Goal: Information Seeking & Learning: Learn about a topic

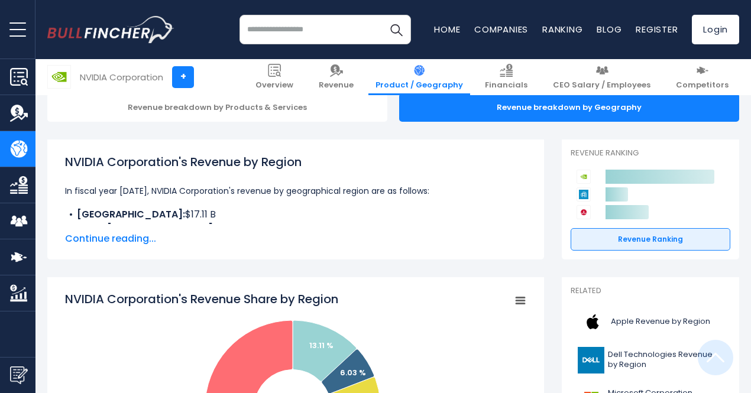
scroll to position [182, 0]
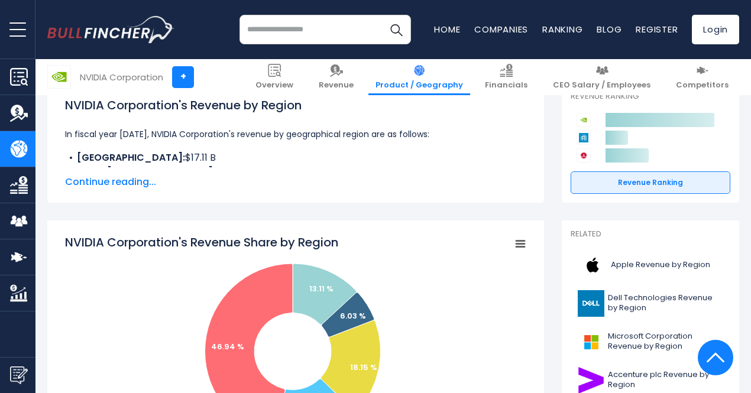
click at [111, 180] on span "Continue reading..." at bounding box center [295, 182] width 461 height 14
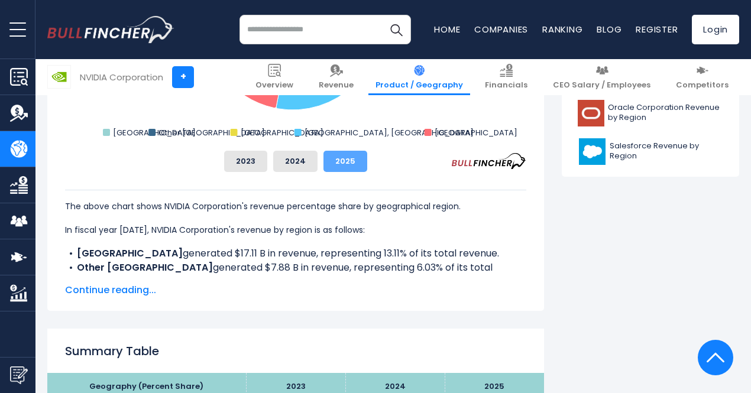
scroll to position [641, 0]
click at [96, 289] on span "Continue reading..." at bounding box center [295, 290] width 461 height 14
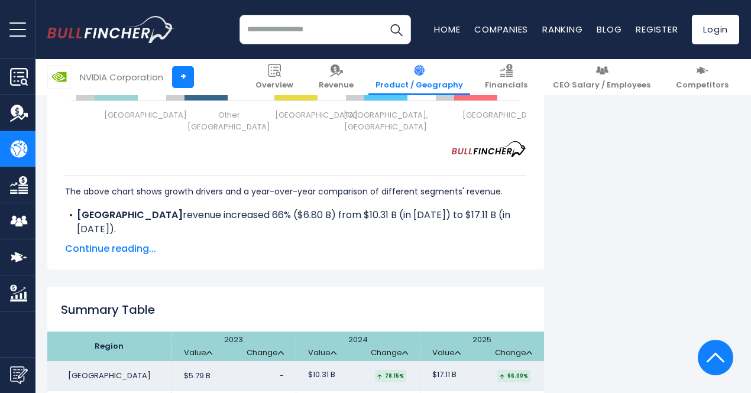
scroll to position [1958, 0]
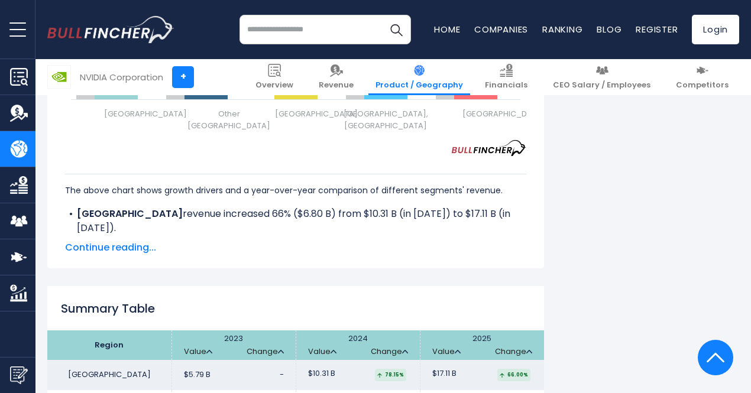
click at [109, 249] on span "Continue reading..." at bounding box center [295, 248] width 461 height 14
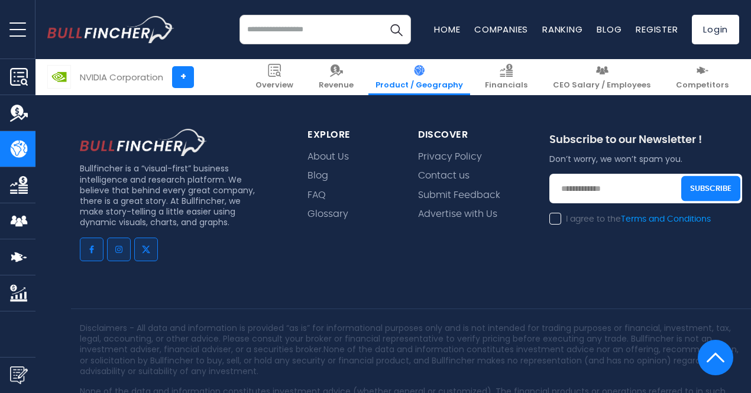
scroll to position [3259, 0]
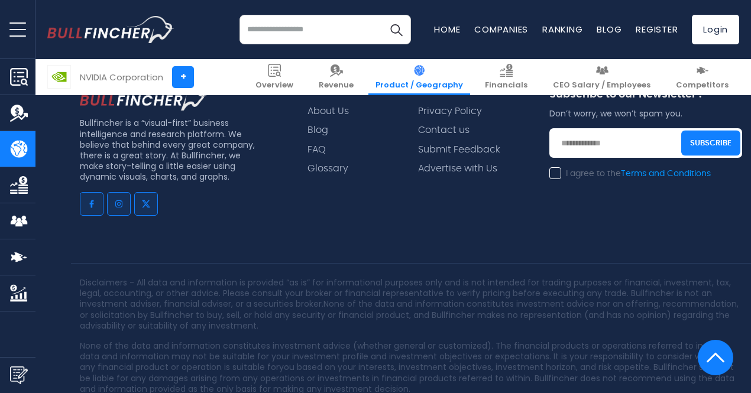
drag, startPoint x: 471, startPoint y: 381, endPoint x: 328, endPoint y: 383, distance: 143.7
click at [453, 277] on p "Disclaimers - All data and information is provided “as is” for informational pu…" at bounding box center [411, 304] width 662 height 54
drag, startPoint x: 329, startPoint y: 381, endPoint x: 478, endPoint y: 383, distance: 148.4
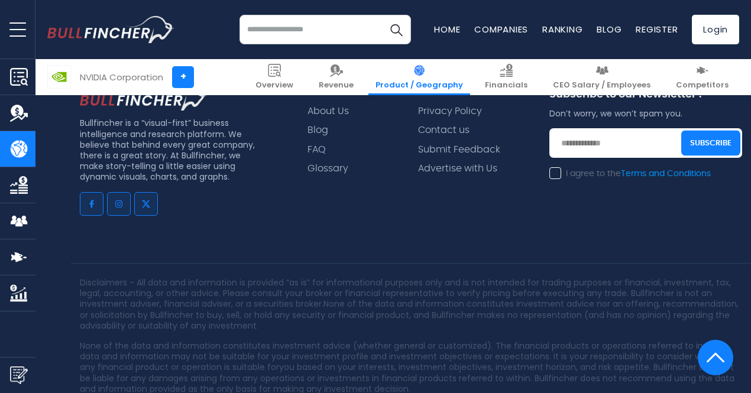
click at [462, 341] on p "None of the data and information constitutes investment advice (whether general…" at bounding box center [411, 368] width 662 height 54
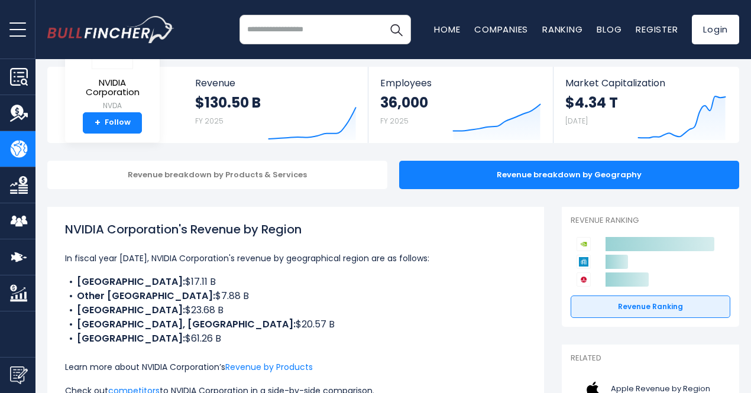
scroll to position [58, 0]
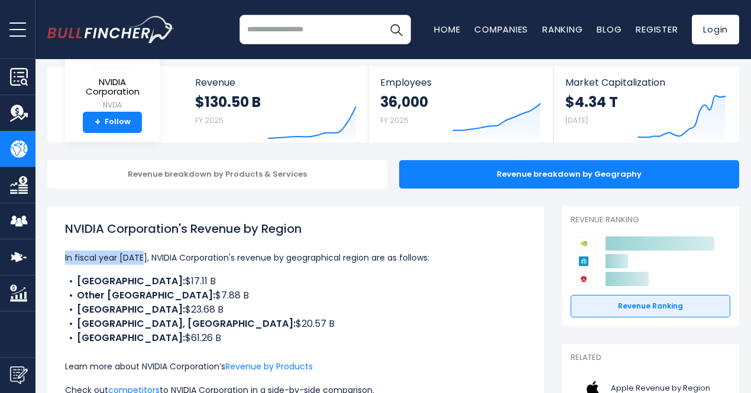
drag, startPoint x: 56, startPoint y: 257, endPoint x: 143, endPoint y: 257, distance: 86.9
click at [143, 257] on div "NVIDIA Corporation's Revenue by Region In fiscal year [DATE], NVIDIA Corporatio…" at bounding box center [295, 331] width 497 height 250
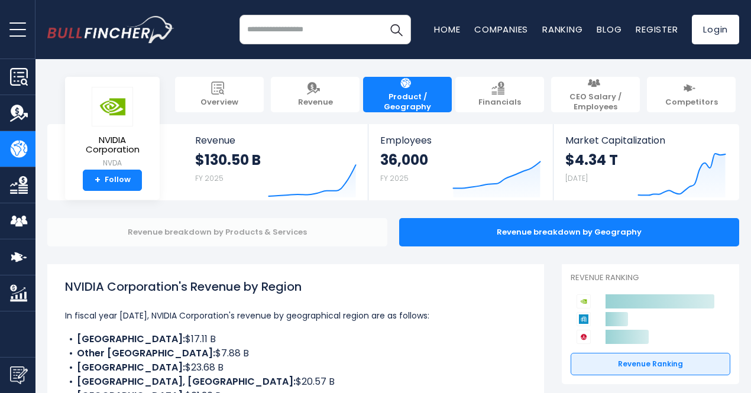
click at [265, 230] on div "Revenue breakdown by Products & Services" at bounding box center [217, 232] width 340 height 28
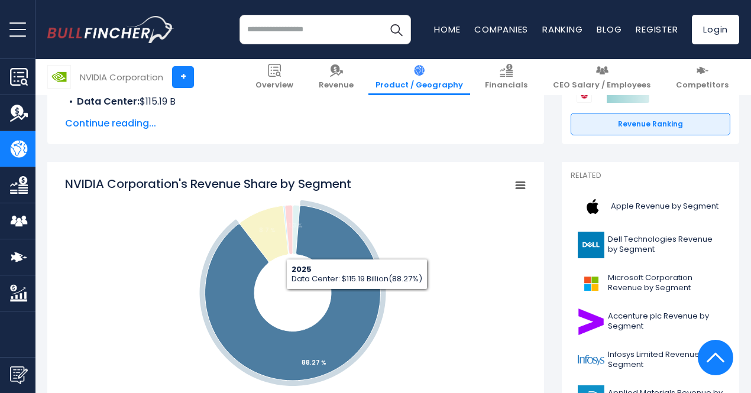
scroll to position [249, 0]
